Goal: Task Accomplishment & Management: Use online tool/utility

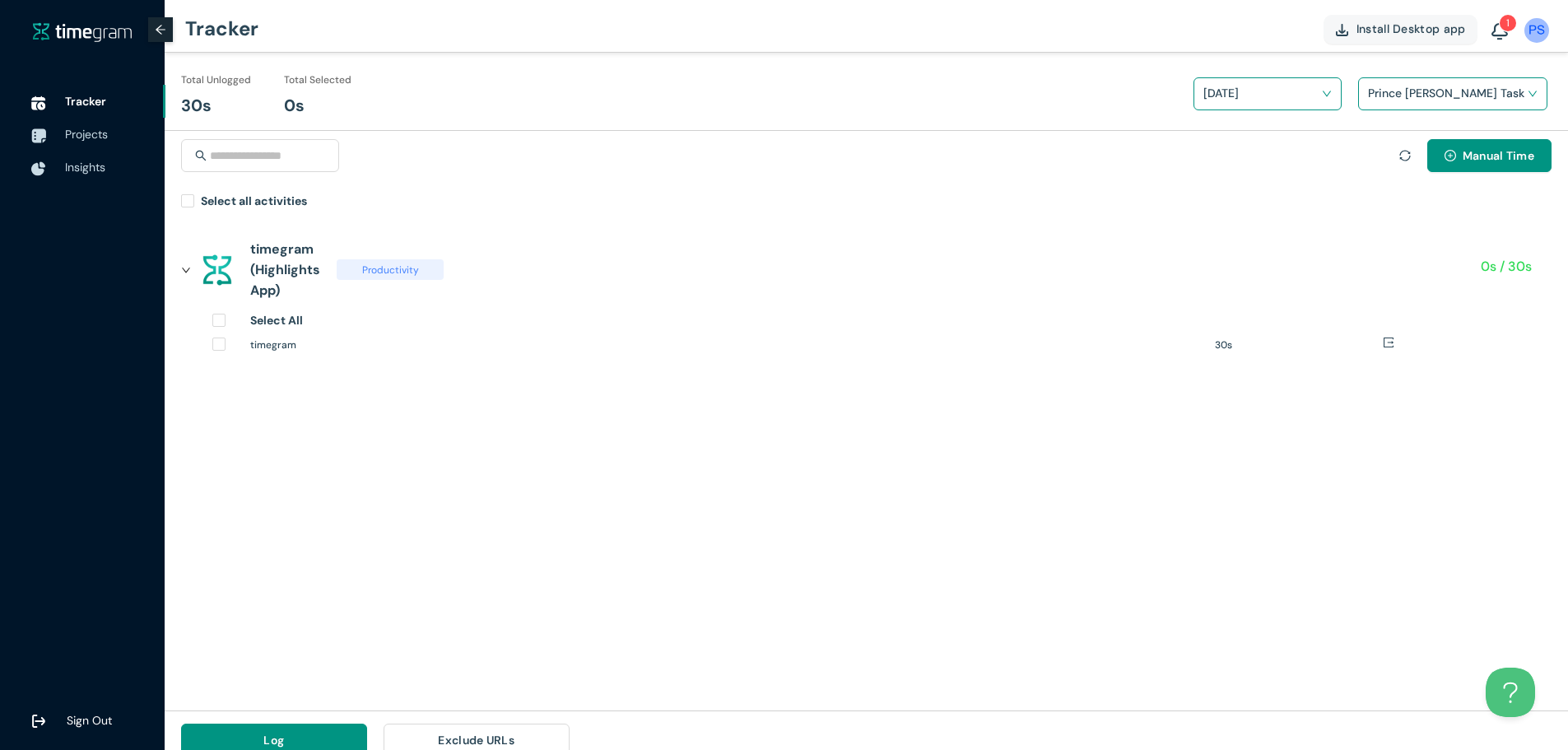
click at [1404, 158] on icon "sync" at bounding box center [1405, 155] width 11 height 11
drag, startPoint x: 1335, startPoint y: 504, endPoint x: 1359, endPoint y: 472, distance: 40.0
click at [1335, 504] on div "timegram (Highlights App) Productivity 0s / 30s Select All timegram 30s" at bounding box center [866, 463] width 1403 height 495
click at [1405, 144] on div "Manual Time" at bounding box center [1476, 155] width 153 height 33
click at [1404, 155] on icon "sync" at bounding box center [1405, 155] width 11 height 11
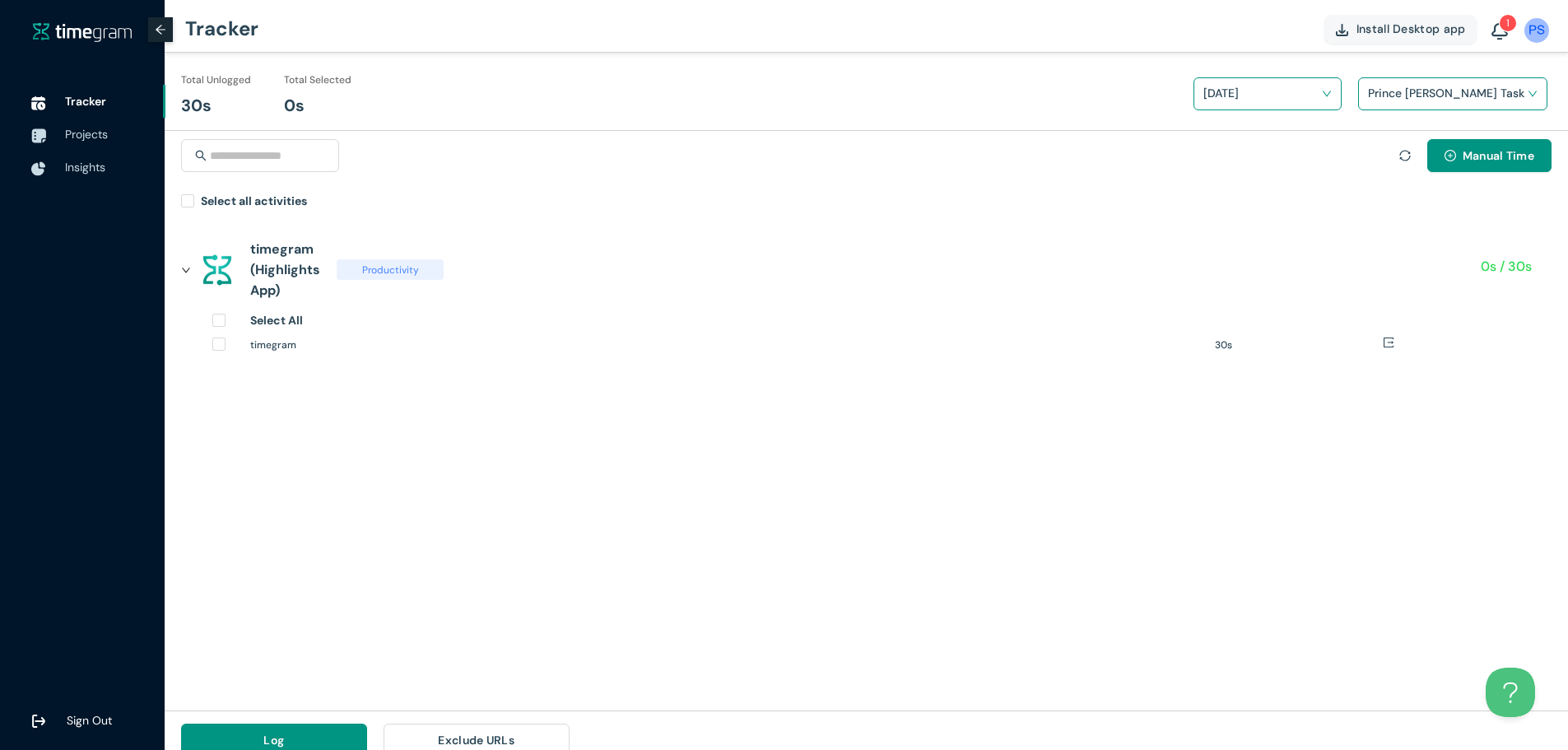
drag, startPoint x: 1402, startPoint y: 154, endPoint x: 210, endPoint y: 28, distance: 1198.6
click at [1402, 154] on icon "sync" at bounding box center [1405, 155] width 11 height 11
click at [1442, 90] on input "search" at bounding box center [1446, 93] width 158 height 25
click at [1405, 148] on h1 "Prince [PERSON_NAME] Task" at bounding box center [1477, 153] width 193 height 18
click at [1407, 162] on div at bounding box center [1405, 155] width 11 height 18
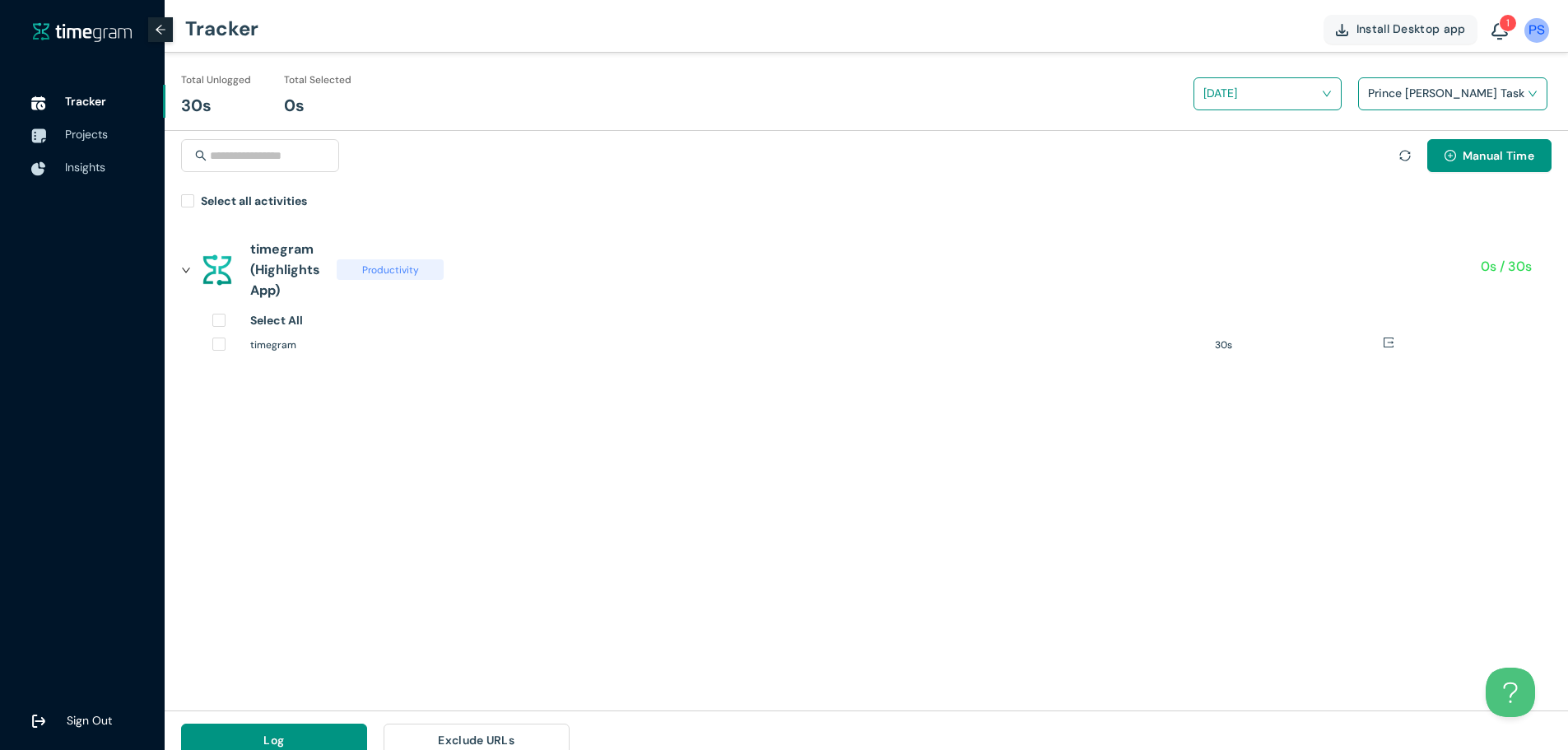
click at [1402, 161] on div at bounding box center [1405, 155] width 11 height 18
click at [1402, 156] on icon "sync" at bounding box center [1405, 155] width 11 height 11
click at [1403, 162] on div at bounding box center [1405, 155] width 11 height 18
click at [1400, 156] on icon "sync" at bounding box center [1405, 155] width 11 height 11
click at [1402, 155] on icon "sync" at bounding box center [1405, 155] width 11 height 11
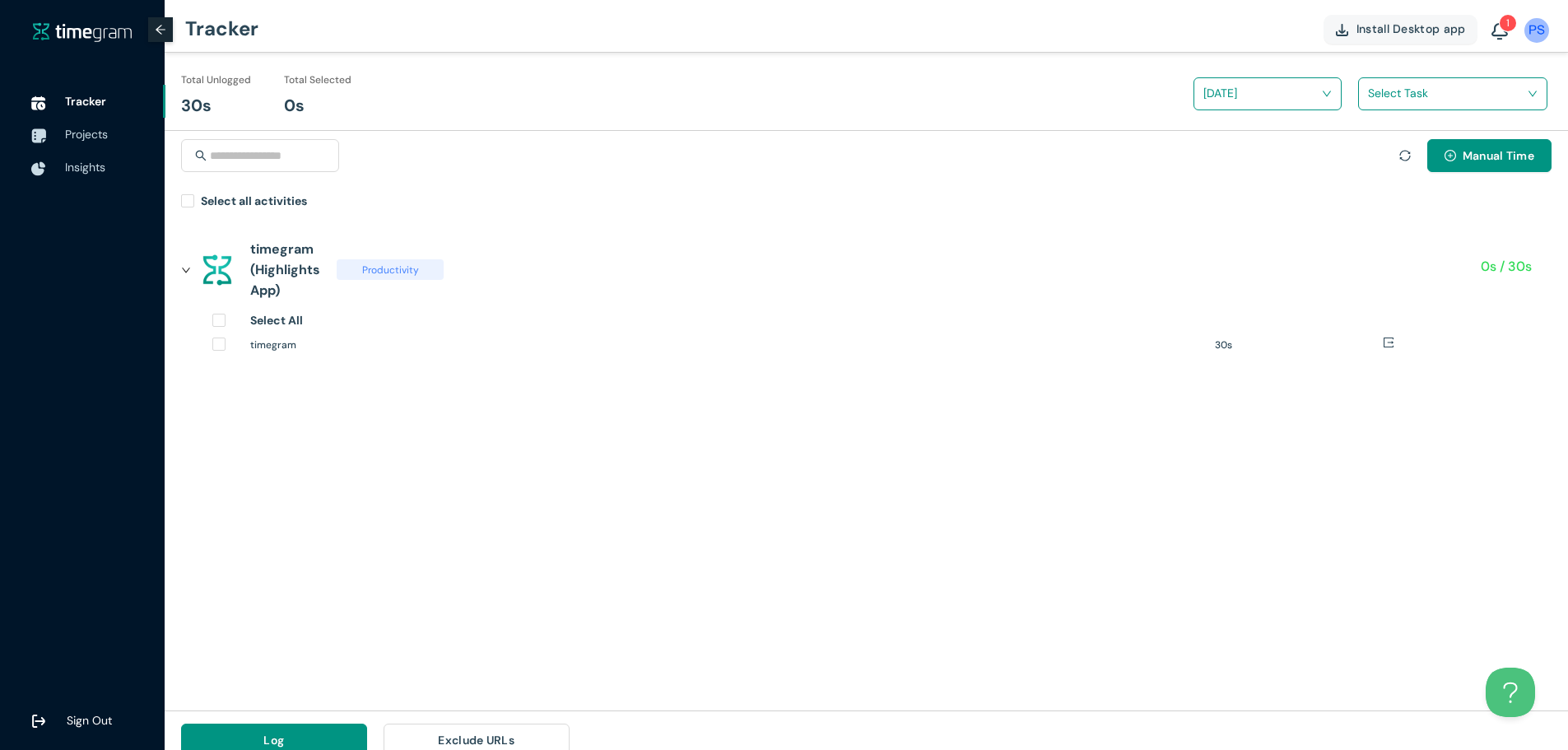
drag, startPoint x: 1409, startPoint y: 149, endPoint x: 1403, endPoint y: 159, distance: 11.7
click at [1409, 150] on div "Manual Time" at bounding box center [1476, 155] width 153 height 33
click at [1403, 159] on icon "sync" at bounding box center [1405, 155] width 11 height 11
